Goal: Task Accomplishment & Management: Manage account settings

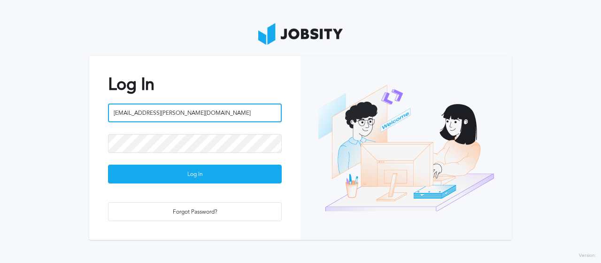
drag, startPoint x: 51, startPoint y: 100, endPoint x: 72, endPoint y: 117, distance: 27.4
click at [19, 95] on section "Log In [EMAIL_ADDRESS][PERSON_NAME][DOMAIN_NAME] Log In Forgot Password?" at bounding box center [300, 131] width 601 height 263
paste input "[PERSON_NAME].gargiul"
type input "[PERSON_NAME][EMAIL_ADDRESS][PERSON_NAME][DOMAIN_NAME]"
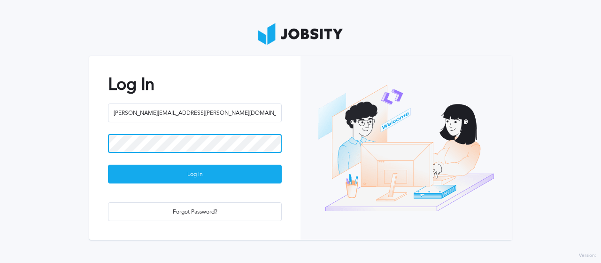
click at [67, 133] on section "Log In [PERSON_NAME][EMAIL_ADDRESS][PERSON_NAME][DOMAIN_NAME] Log In Forgot Pas…" at bounding box center [300, 131] width 601 height 263
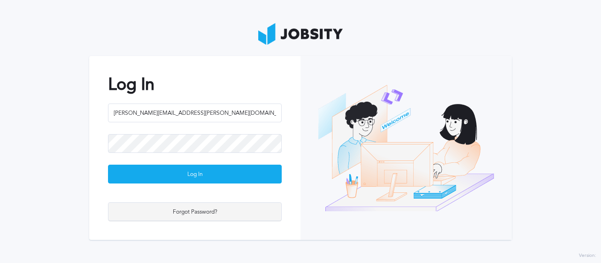
click at [176, 214] on div "Forgot Password?" at bounding box center [194, 211] width 173 height 19
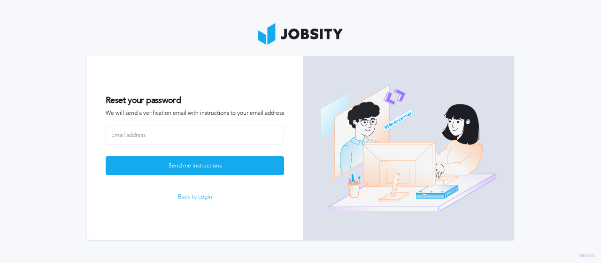
click at [168, 144] on div at bounding box center [195, 140] width 178 height 31
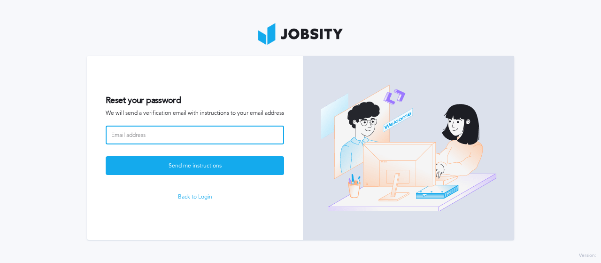
click at [165, 138] on input at bounding box center [195, 134] width 178 height 19
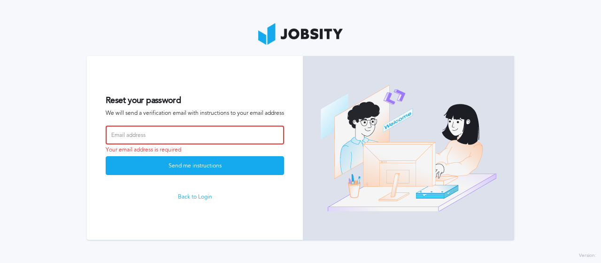
paste input "[PERSON_NAME][EMAIL_ADDRESS][PERSON_NAME][DOMAIN_NAME]"
type input "[PERSON_NAME][EMAIL_ADDRESS][PERSON_NAME][DOMAIN_NAME]"
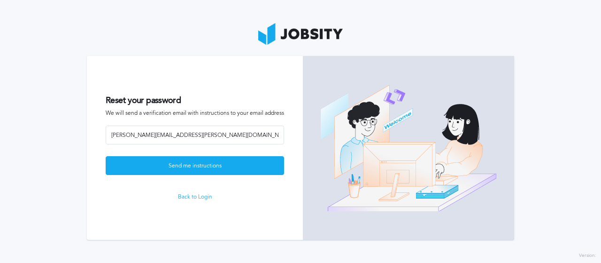
click at [553, 142] on section "Reset your password We will send a verification email with instructions to your…" at bounding box center [300, 131] width 601 height 263
